Goal: Contribute content

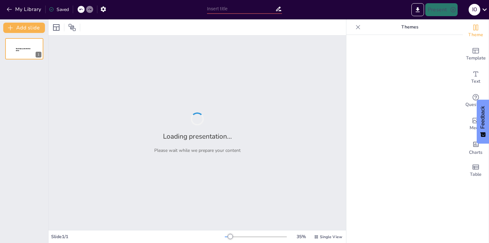
type input "Этапы работы с клиентами в BlackForm: от расчета до приемки мебели"
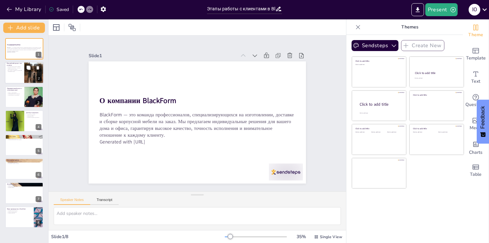
click at [29, 74] on div at bounding box center [33, 72] width 19 height 27
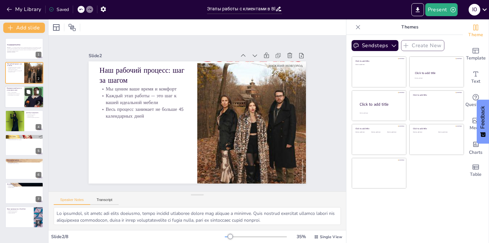
click at [31, 94] on icon at bounding box center [28, 92] width 5 height 5
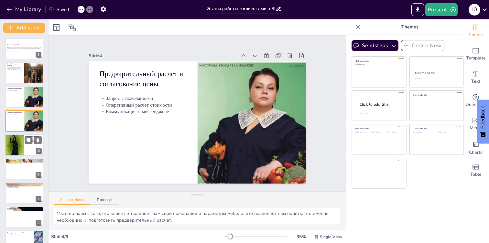
click at [24, 143] on div at bounding box center [24, 145] width 39 height 22
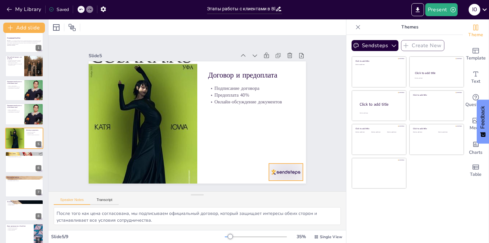
click at [147, 185] on div at bounding box center [138, 202] width 17 height 34
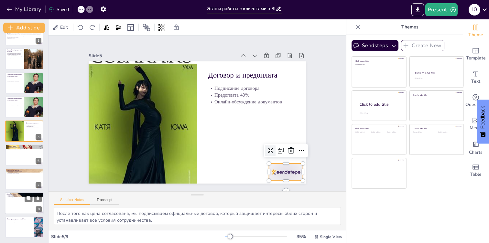
click at [21, 199] on div at bounding box center [24, 203] width 39 height 22
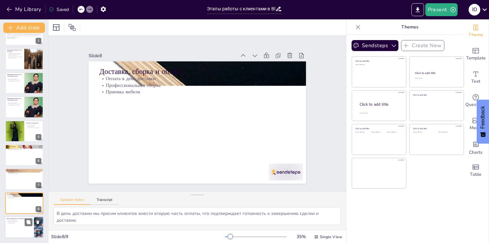
click at [23, 230] on div at bounding box center [24, 227] width 39 height 22
type textarea "Мы гордимся тем, что предоставляем индивидуальный подход к каждому клиенту, что…"
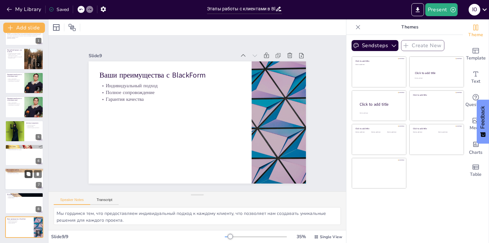
scroll to position [0, 0]
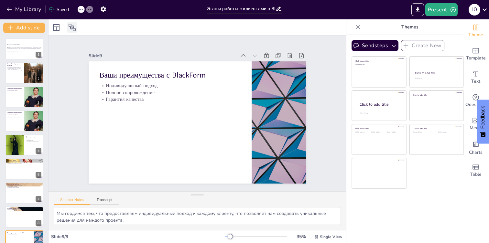
click at [75, 28] on icon at bounding box center [72, 27] width 7 height 7
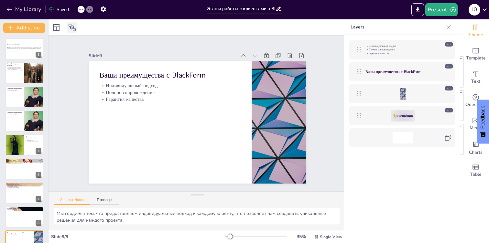
click at [75, 28] on icon at bounding box center [72, 27] width 7 height 7
click at [402, 117] on div at bounding box center [402, 116] width 23 height 12
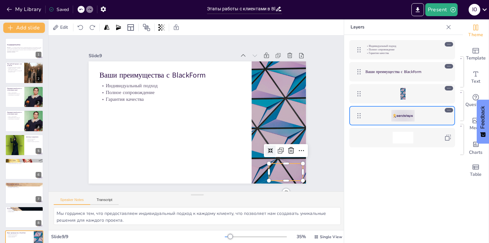
click at [406, 117] on div at bounding box center [402, 116] width 23 height 12
click at [452, 110] on div at bounding box center [448, 110] width 8 height 5
click at [449, 110] on icon at bounding box center [448, 110] width 5 height 5
click at [360, 115] on icon at bounding box center [358, 115] width 3 height 5
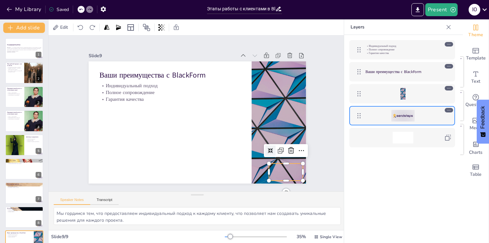
click at [404, 116] on div at bounding box center [402, 116] width 23 height 12
click at [427, 172] on div "Индивидуальный подход Полное сопровождение Гарантия качества Ваши преимущества …" at bounding box center [402, 149] width 116 height 228
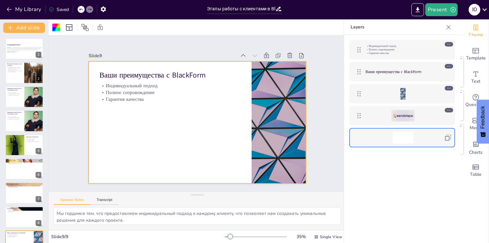
click at [408, 136] on div at bounding box center [402, 138] width 21 height 12
click at [400, 103] on div "Индивидуальный подход Полное сопровождение Гарантия качества Ваши преимущества …" at bounding box center [402, 94] width 116 height 118
click at [398, 90] on div at bounding box center [402, 94] width 75 height 12
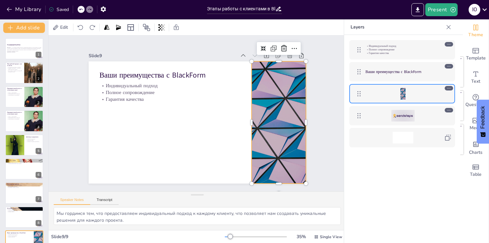
click at [396, 170] on div "Индивидуальный подход Полное сопровождение Гарантия качества Ваши преимущества …" at bounding box center [402, 149] width 116 height 228
